Goal: Navigation & Orientation: Go to known website

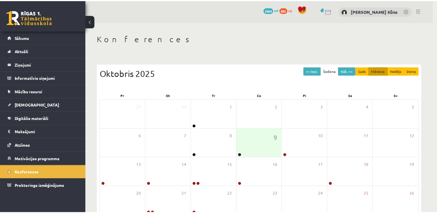
scroll to position [57, 0]
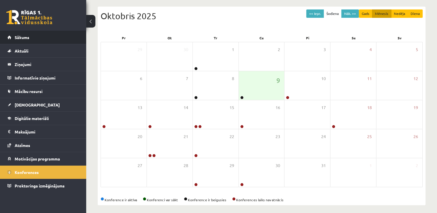
click at [79, 37] on li "Sākums" at bounding box center [43, 38] width 86 height 14
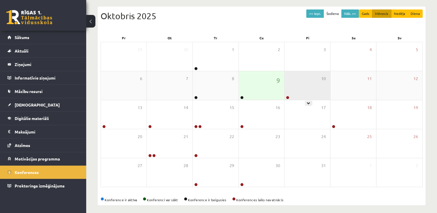
click at [309, 87] on div "10" at bounding box center [308, 85] width 46 height 29
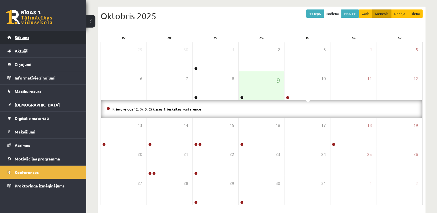
click at [33, 39] on link "Sākums" at bounding box center [43, 37] width 72 height 13
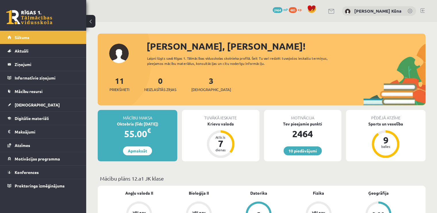
click at [424, 10] on link at bounding box center [422, 10] width 4 height 5
